Goal: Task Accomplishment & Management: Manage account settings

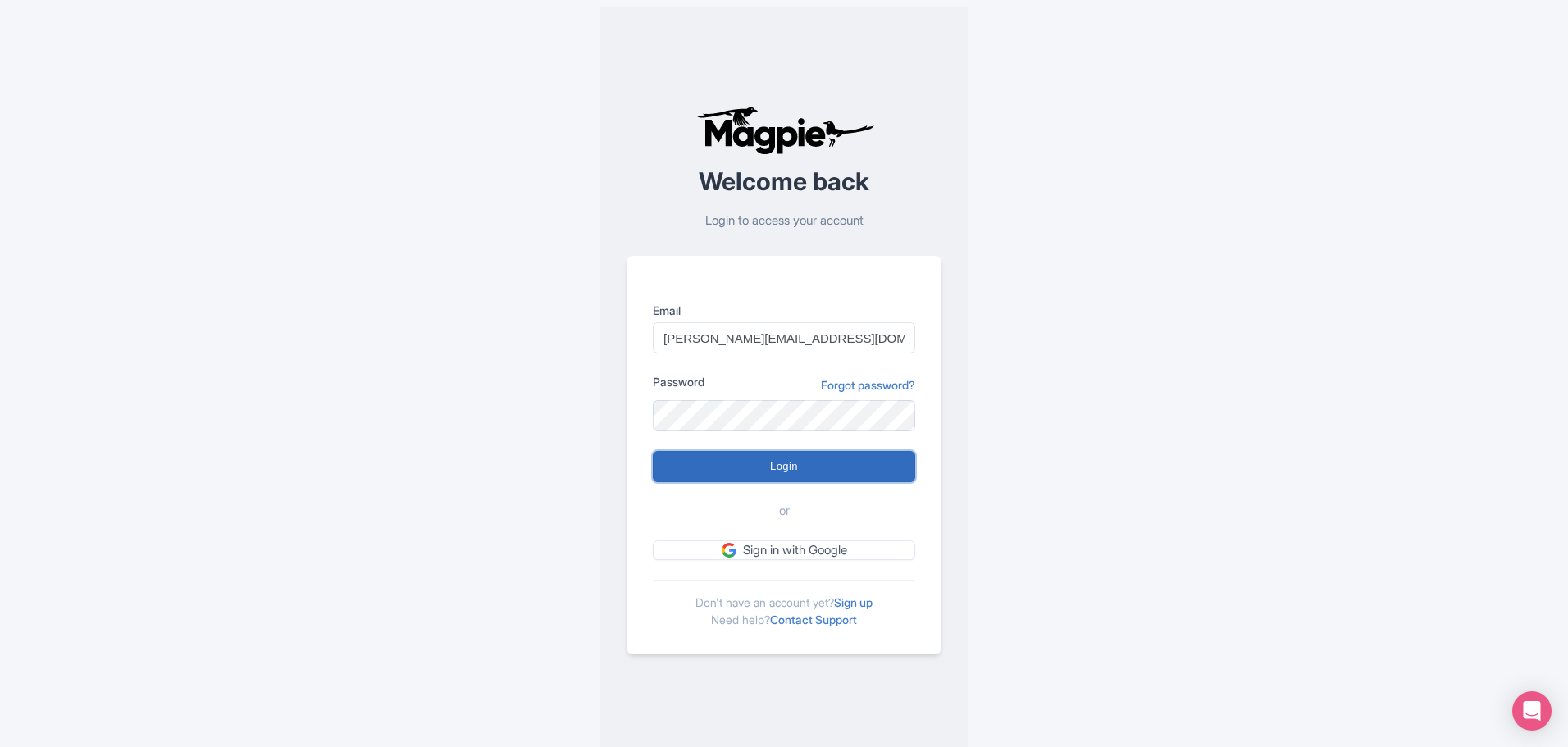
click at [791, 478] on input "Login" at bounding box center [783, 467] width 263 height 31
type input "Logging in..."
